Goal: Use online tool/utility: Utilize a website feature to perform a specific function

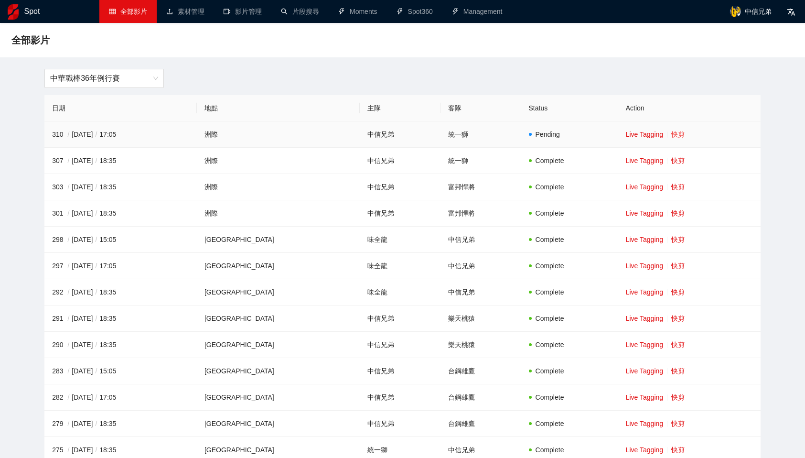
click at [671, 135] on link "快剪" at bounding box center [677, 134] width 13 height 8
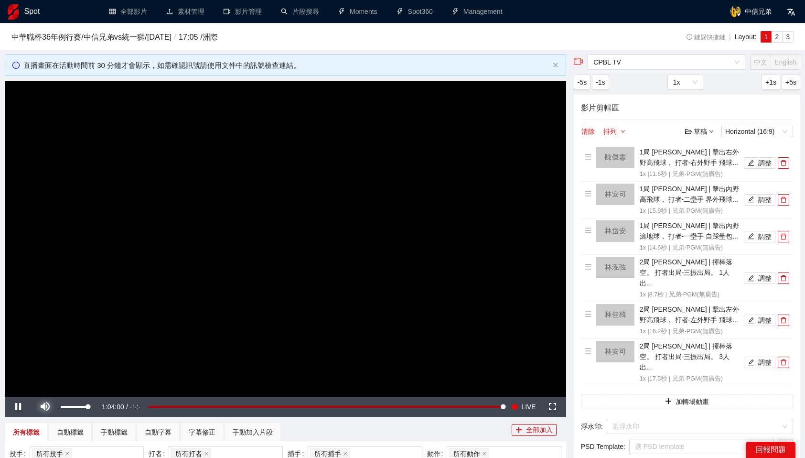
click at [39, 407] on span "Video Player" at bounding box center [45, 407] width 27 height 0
click at [703, 63] on span "CPBL TV" at bounding box center [666, 62] width 146 height 14
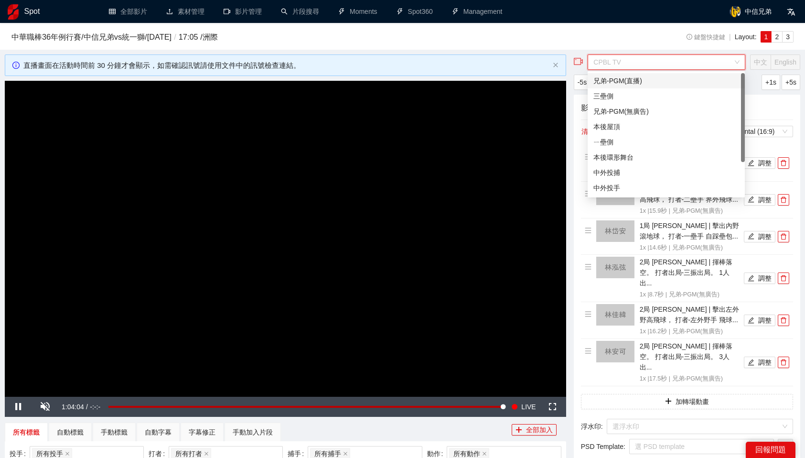
click at [644, 78] on div "兄弟-PGM(直播)" at bounding box center [666, 80] width 146 height 11
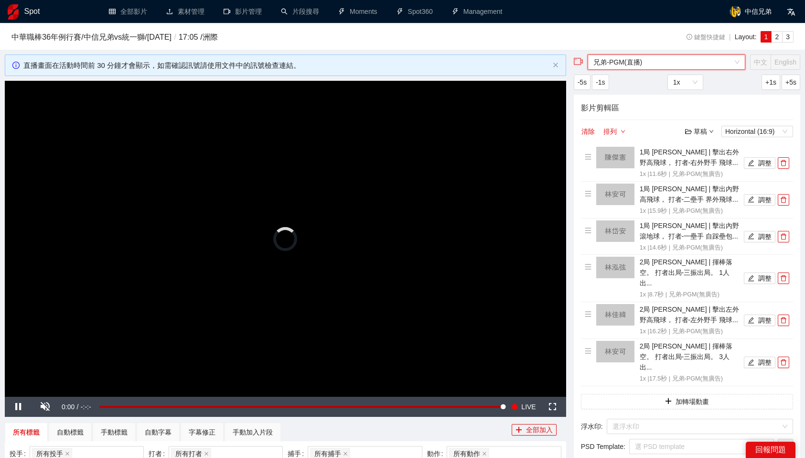
click at [636, 64] on span "兄弟-PGM(直播)" at bounding box center [666, 62] width 146 height 14
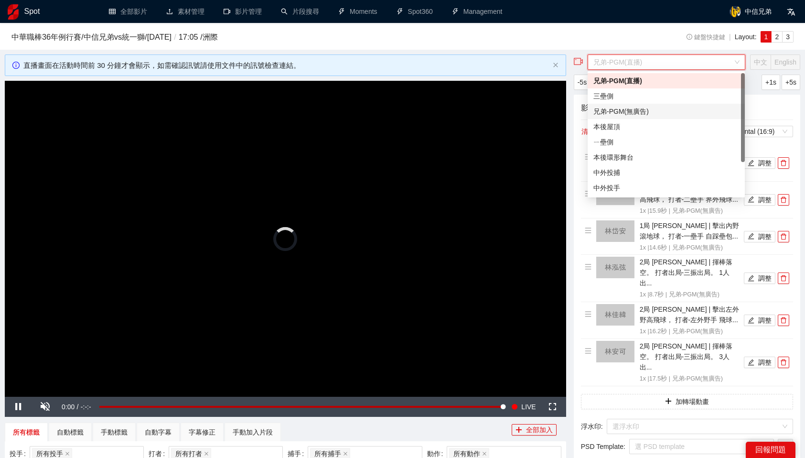
click at [652, 114] on div "兄弟-PGM(無廣告)" at bounding box center [666, 111] width 146 height 11
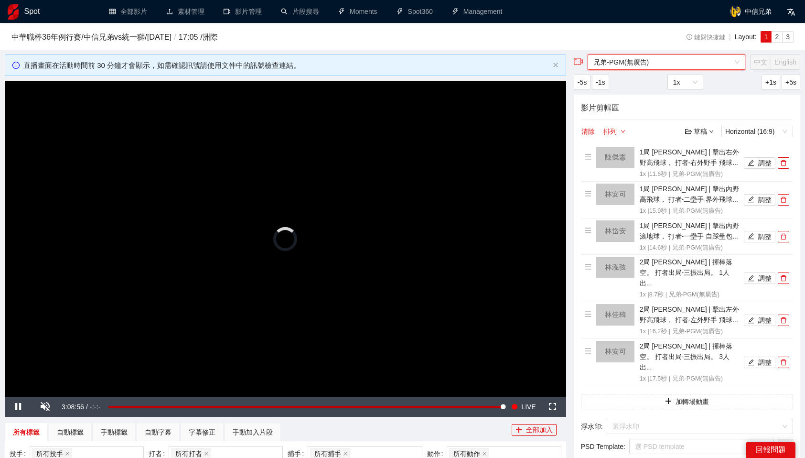
click at [792, 112] on h4 "影片剪輯區" at bounding box center [687, 108] width 212 height 12
click at [789, 165] on button "button" at bounding box center [783, 162] width 11 height 11
click at [789, 194] on button "button" at bounding box center [783, 199] width 11 height 11
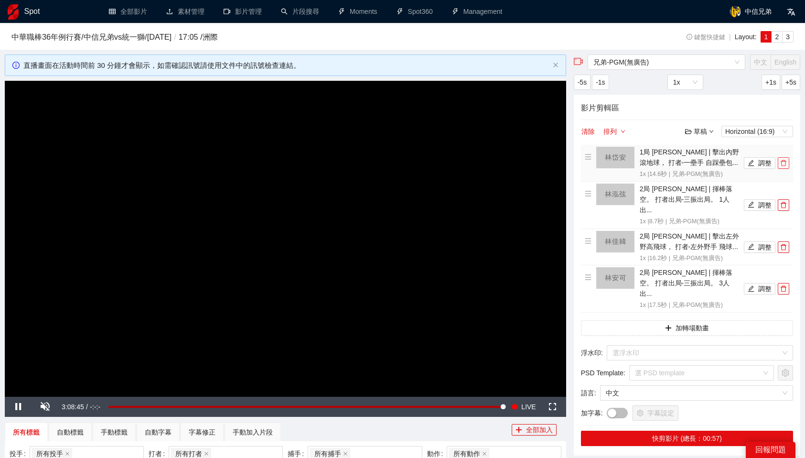
click at [787, 165] on span "delete" at bounding box center [783, 163] width 11 height 7
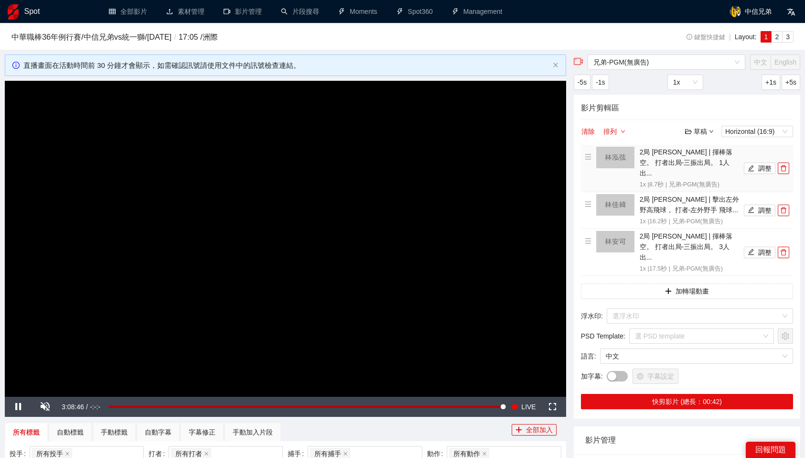
click at [787, 165] on span "delete" at bounding box center [783, 168] width 11 height 7
click at [787, 207] on span "delete" at bounding box center [783, 210] width 11 height 7
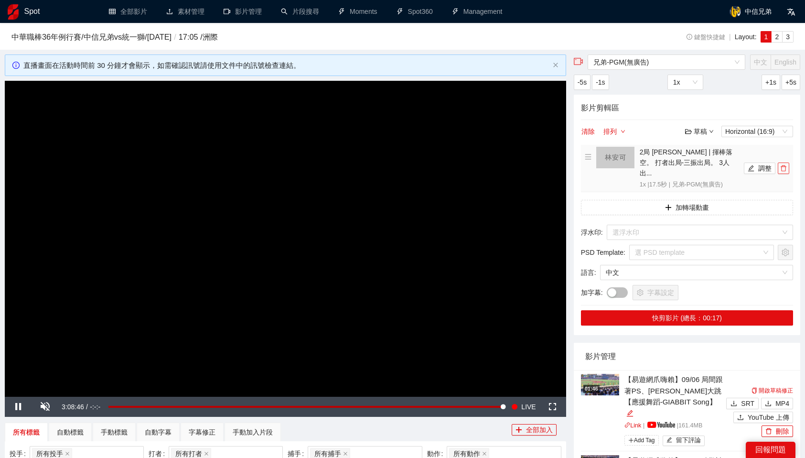
click at [787, 165] on span "delete" at bounding box center [783, 168] width 11 height 7
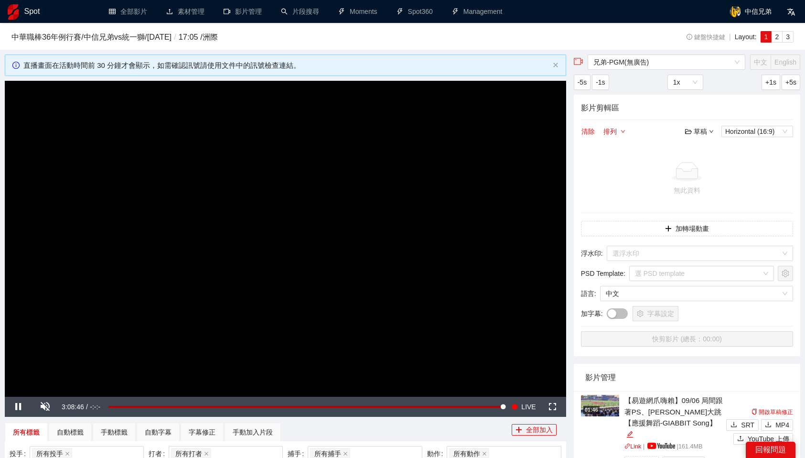
click at [787, 165] on div at bounding box center [687, 171] width 204 height 19
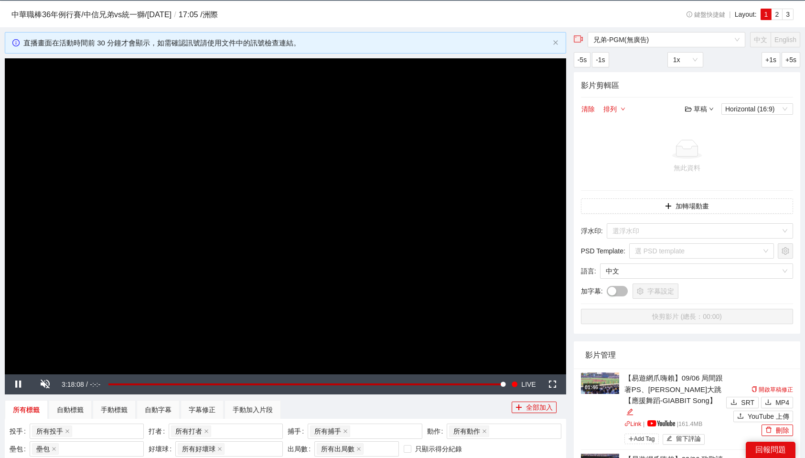
scroll to position [26, 0]
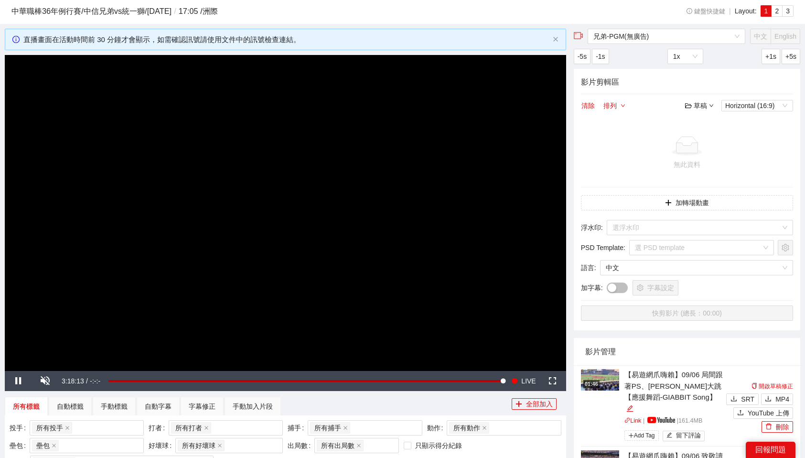
click at [418, 403] on div "所有標籤 自動標籤 手動標籤 自動字幕 字幕修正 手動加入片段" at bounding box center [258, 405] width 507 height 19
